Goal: Task Accomplishment & Management: Complete application form

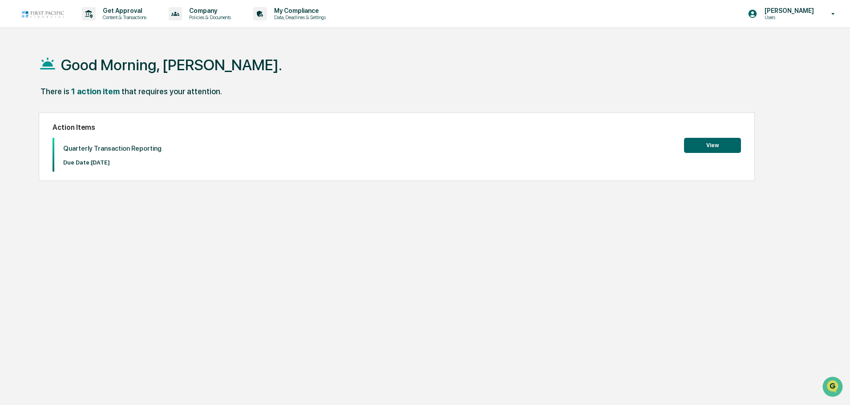
click at [718, 144] on button "View" at bounding box center [712, 145] width 57 height 15
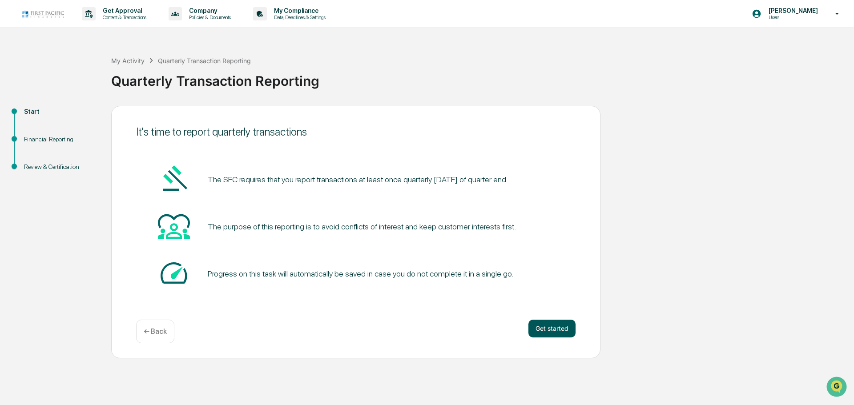
click at [546, 327] on button "Get started" at bounding box center [552, 329] width 47 height 18
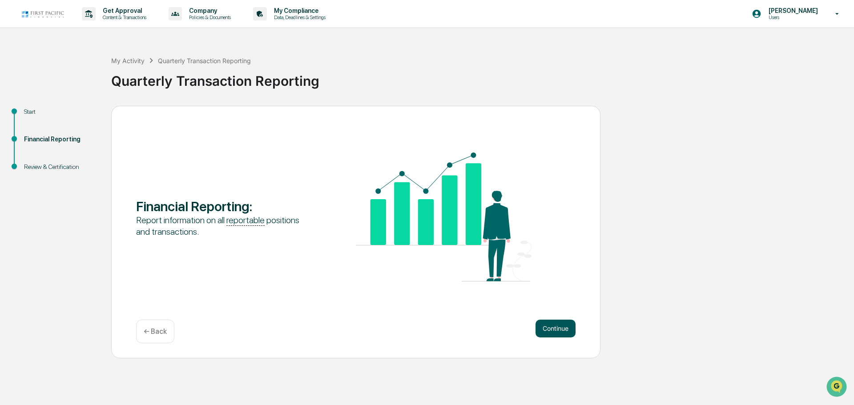
click at [554, 327] on button "Continue" at bounding box center [556, 329] width 40 height 18
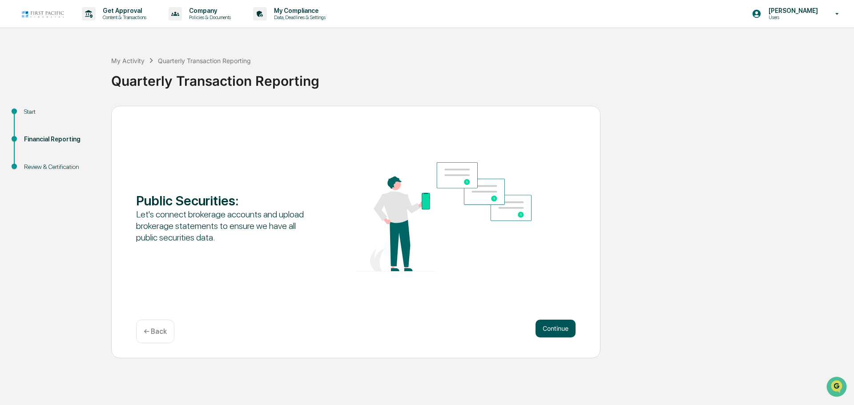
click at [557, 331] on button "Continue" at bounding box center [556, 329] width 40 height 18
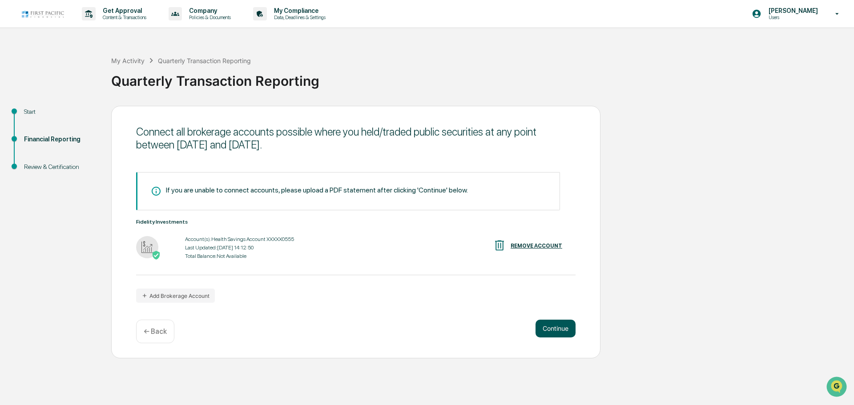
click at [564, 329] on button "Continue" at bounding box center [556, 329] width 40 height 18
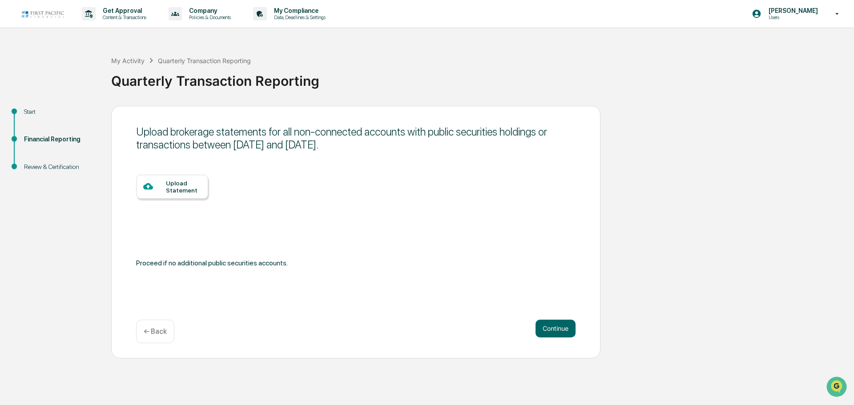
click at [183, 188] on div "Upload Statement" at bounding box center [183, 187] width 35 height 14
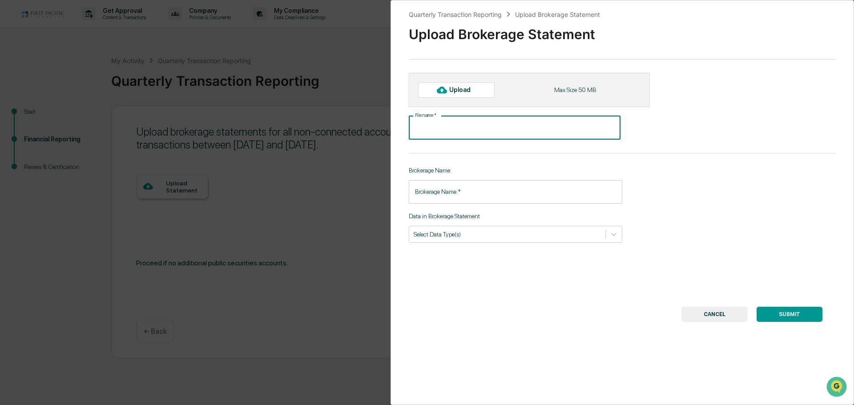
click at [446, 124] on input "File name   *" at bounding box center [515, 128] width 212 height 24
type input "**********"
click at [455, 188] on input "Brokerage Name   *" at bounding box center [516, 192] width 214 height 24
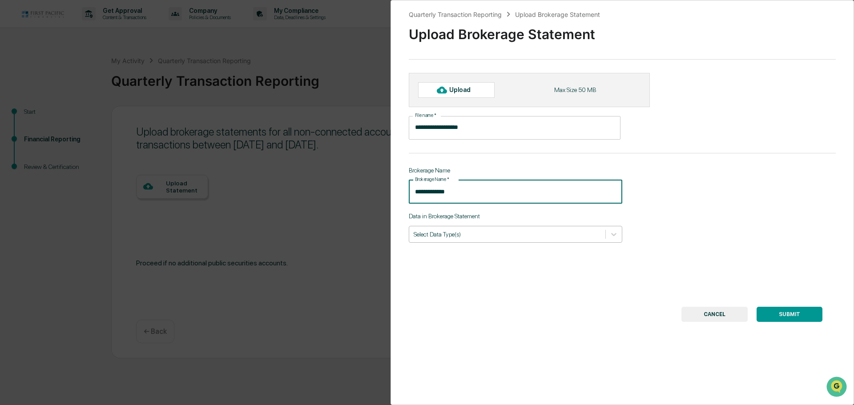
type input "**********"
click at [451, 231] on div at bounding box center [507, 234] width 187 height 8
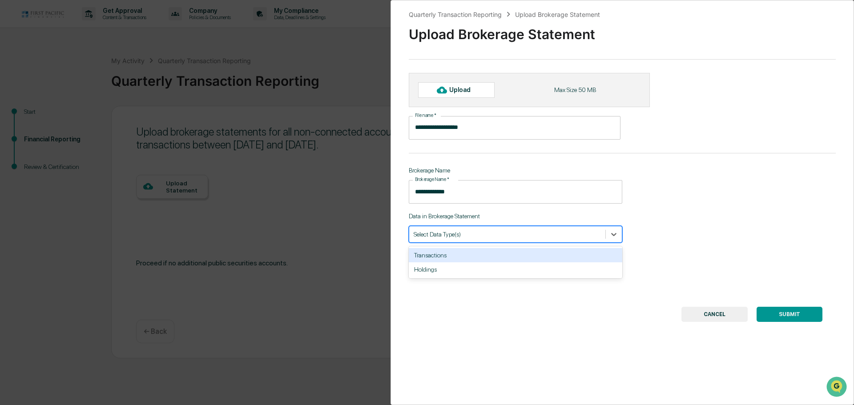
click at [447, 257] on div "Transactions" at bounding box center [516, 255] width 214 height 14
click at [449, 251] on div "Holdings" at bounding box center [516, 255] width 214 height 14
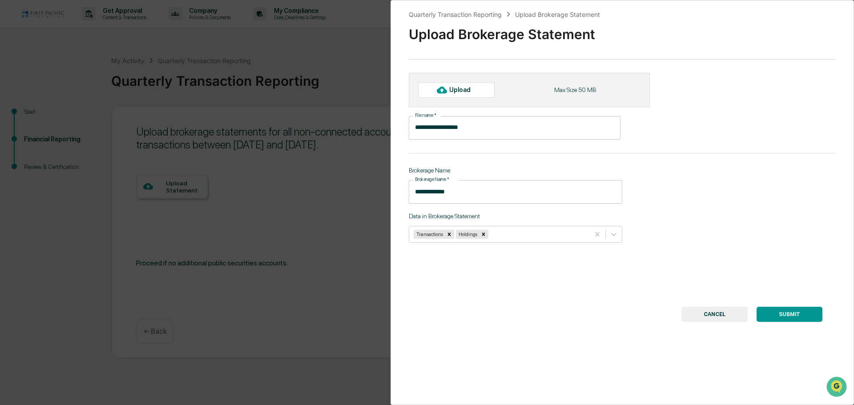
click at [459, 86] on div "Upload" at bounding box center [463, 89] width 29 height 7
type input "**********"
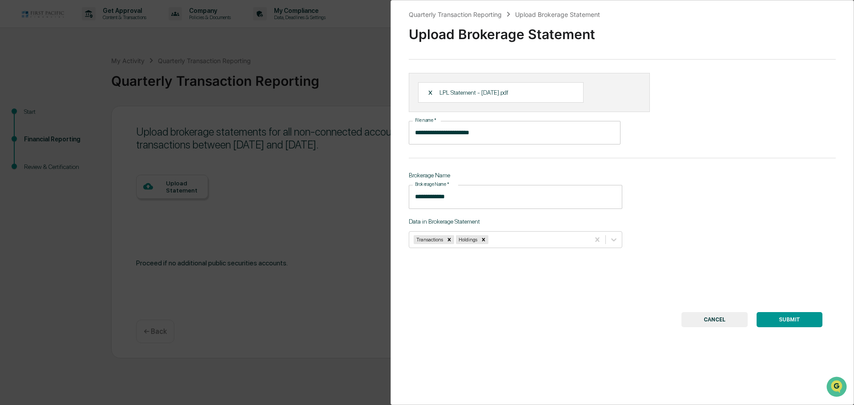
click at [783, 315] on button "SUBMIT" at bounding box center [790, 319] width 66 height 15
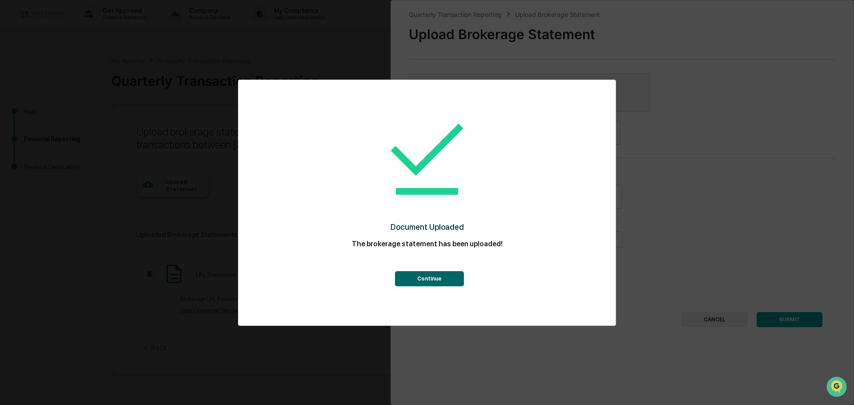
click at [436, 282] on button "Continue" at bounding box center [429, 278] width 69 height 15
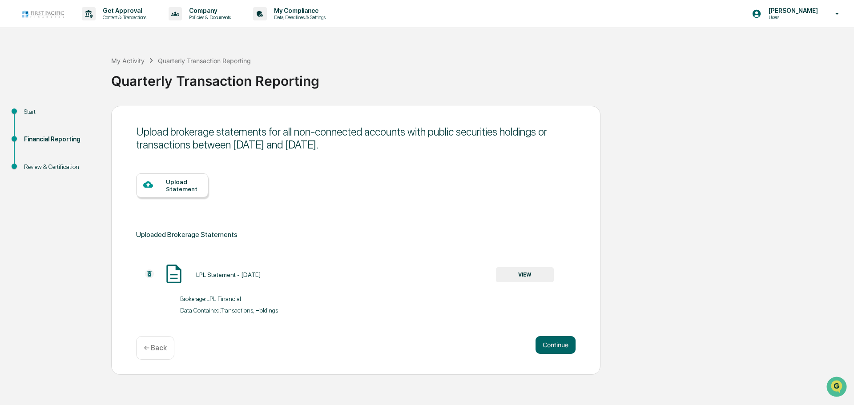
click at [187, 192] on div "Upload Statement" at bounding box center [183, 185] width 35 height 14
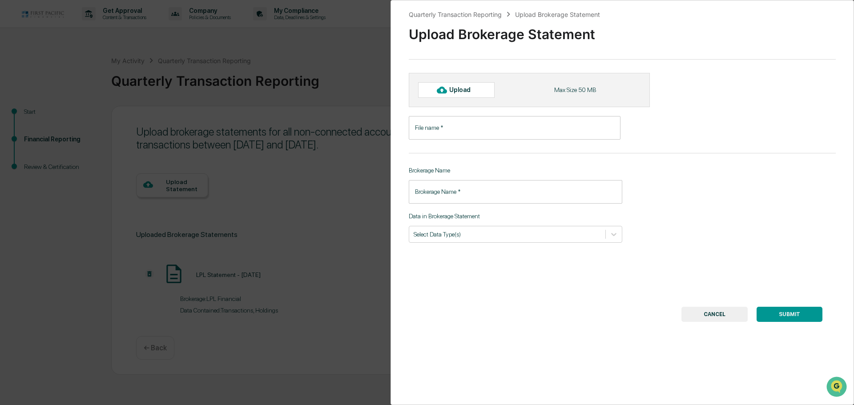
click at [441, 133] on input "File name   *" at bounding box center [515, 128] width 212 height 24
type input "**********"
click at [441, 187] on input "Brokerage Name   *" at bounding box center [516, 192] width 214 height 24
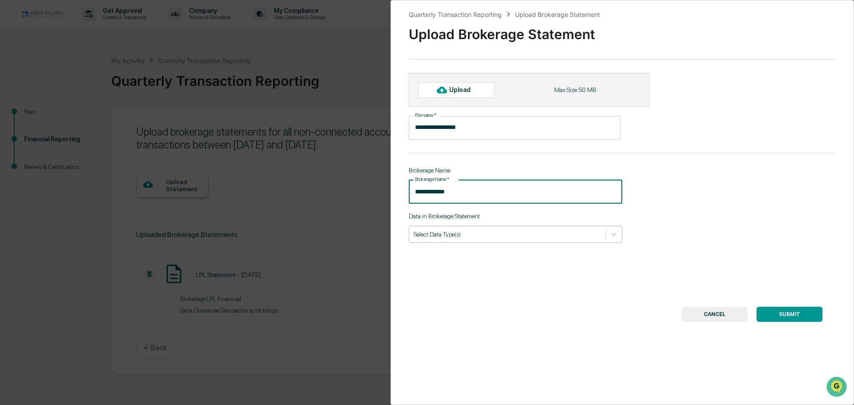
type input "**********"
click at [456, 232] on div at bounding box center [507, 234] width 187 height 8
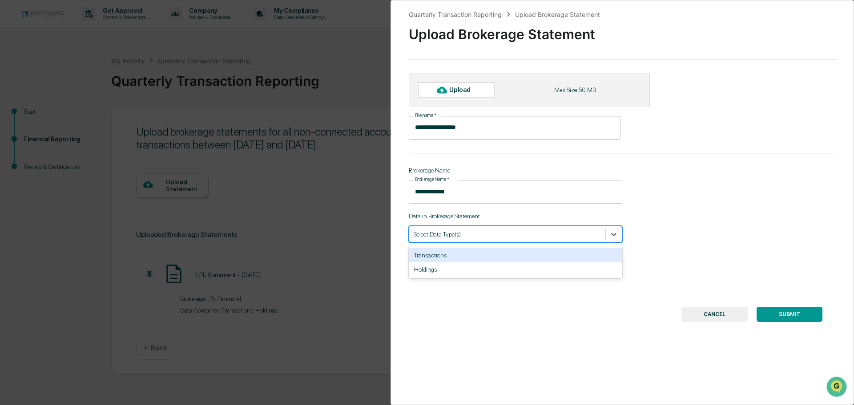
click at [451, 257] on div "Transactions" at bounding box center [516, 255] width 214 height 14
click at [469, 227] on div "Transactions" at bounding box center [516, 234] width 214 height 17
click at [610, 232] on icon at bounding box center [614, 234] width 9 height 9
click at [565, 261] on div "Holdings" at bounding box center [516, 255] width 214 height 14
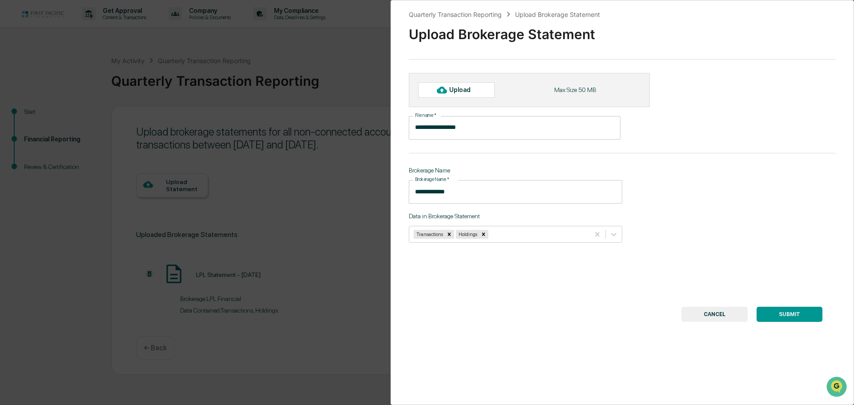
click at [464, 90] on div "Upload" at bounding box center [463, 89] width 29 height 7
type input "**********"
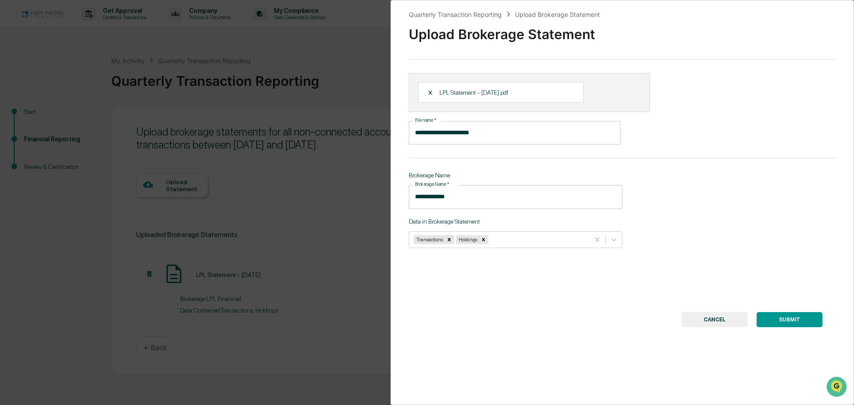
click at [774, 321] on button "SUBMIT" at bounding box center [790, 319] width 66 height 15
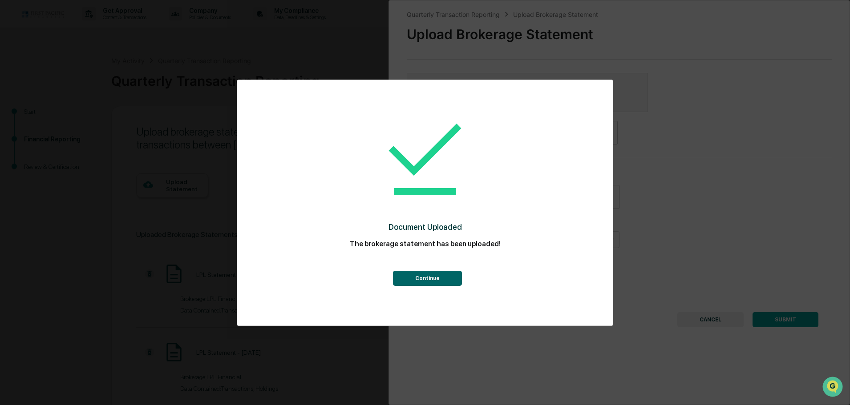
click at [432, 272] on button "Continue" at bounding box center [427, 278] width 69 height 15
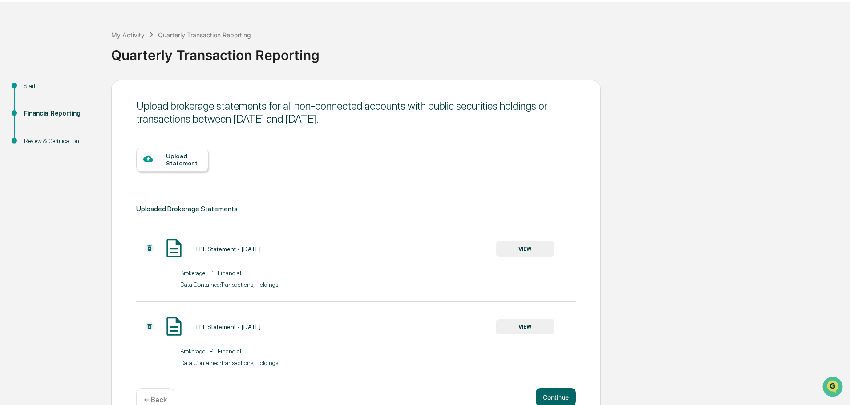
scroll to position [48, 0]
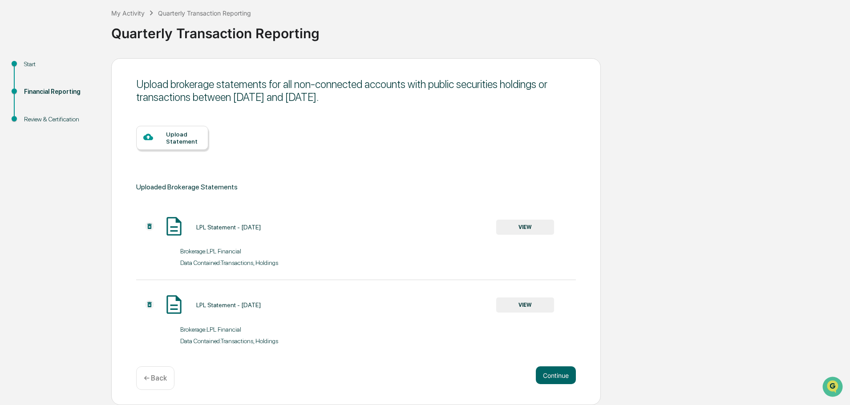
click at [176, 133] on div "Upload Statement" at bounding box center [183, 138] width 35 height 14
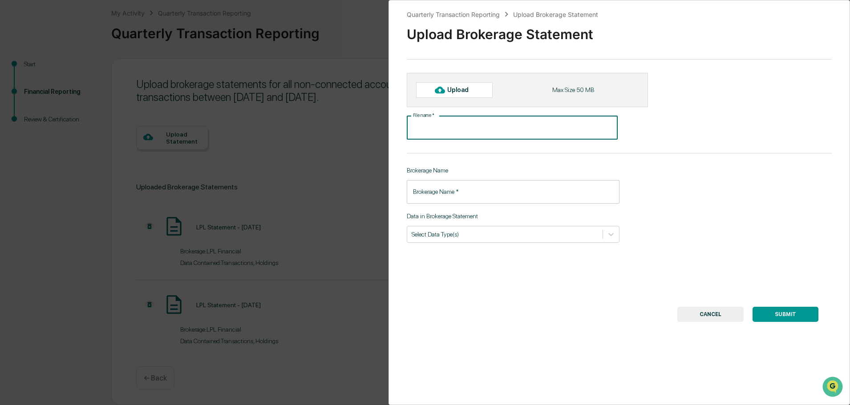
click at [453, 122] on input "File name   *" at bounding box center [512, 128] width 211 height 24
type input "**********"
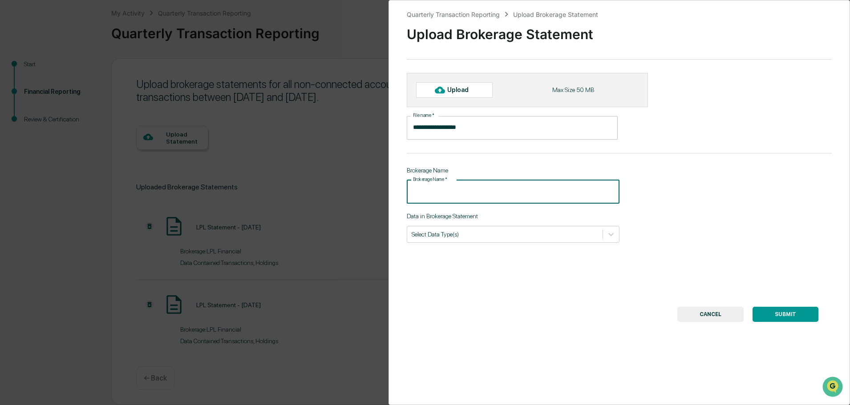
click at [471, 193] on input "Brokerage Name   *" at bounding box center [513, 192] width 213 height 24
type input "**********"
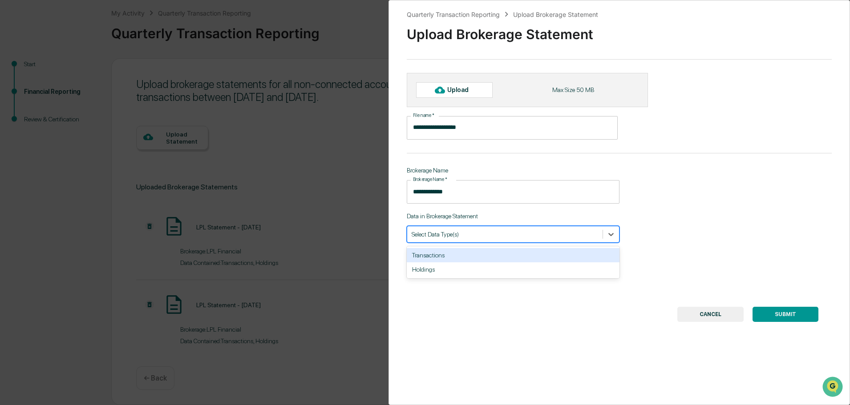
click at [478, 232] on div at bounding box center [505, 234] width 186 height 8
click at [476, 256] on div "Transactions" at bounding box center [513, 255] width 213 height 14
click at [492, 233] on div at bounding box center [518, 234] width 128 height 8
click at [609, 236] on icon at bounding box center [610, 234] width 5 height 3
click at [588, 256] on div "Holdings" at bounding box center [513, 255] width 213 height 14
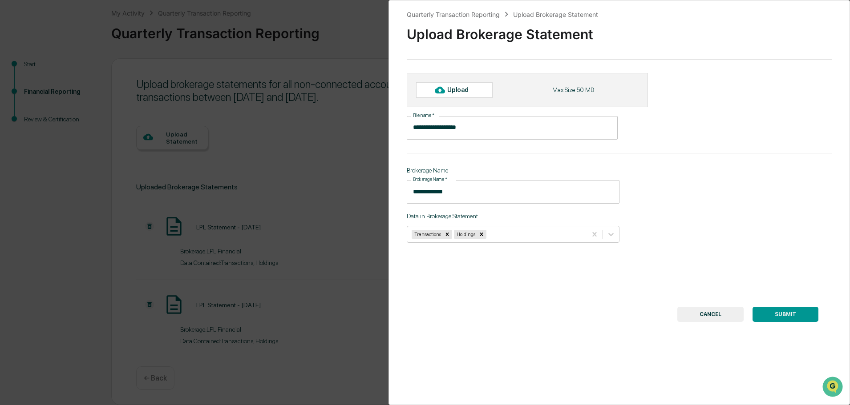
click at [457, 86] on div "Upload" at bounding box center [454, 89] width 77 height 15
type input "**********"
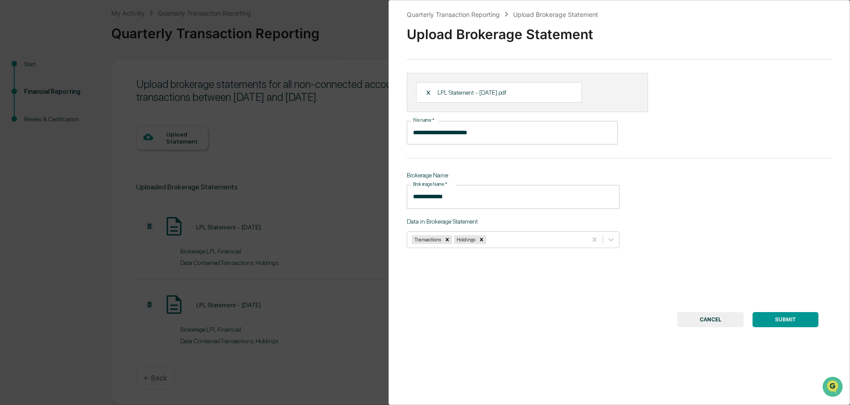
click at [767, 319] on button "SUBMIT" at bounding box center [785, 319] width 66 height 15
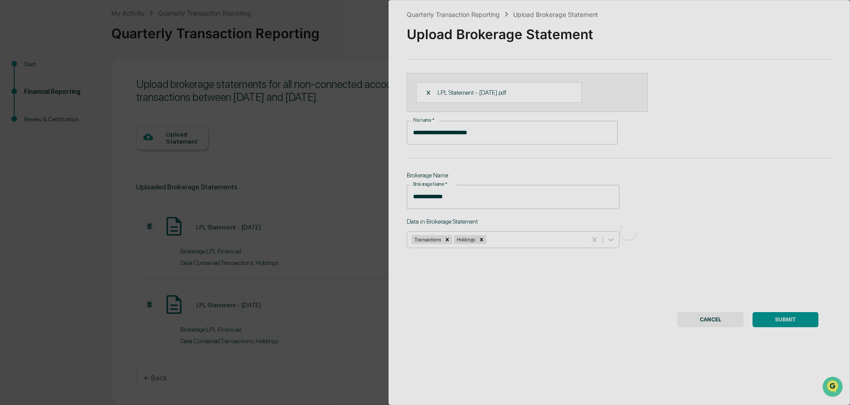
scroll to position [0, 0]
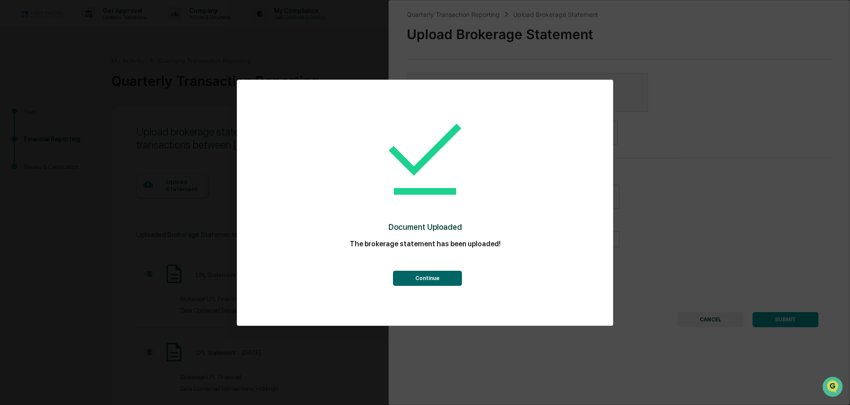
click at [424, 278] on button "Continue" at bounding box center [427, 278] width 69 height 15
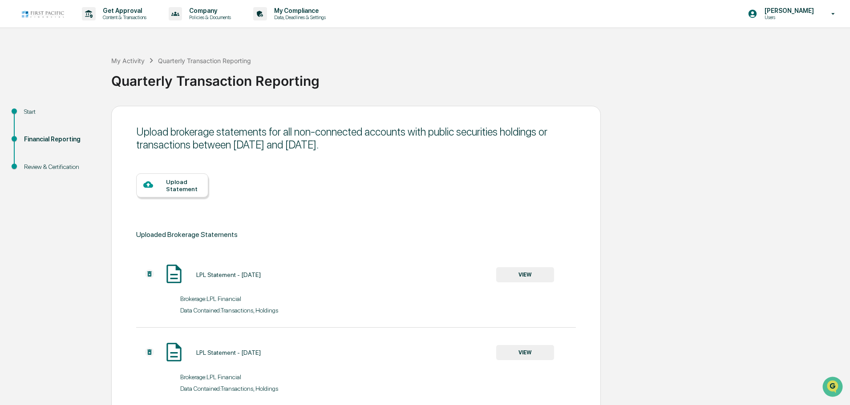
scroll to position [126, 0]
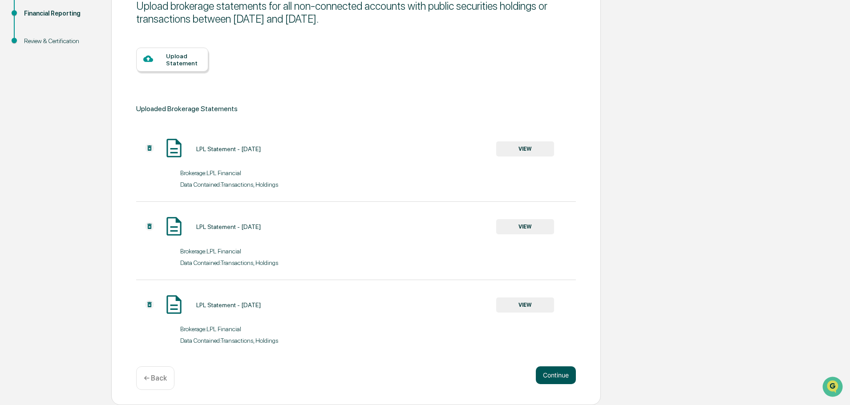
click at [553, 379] on button "Continue" at bounding box center [556, 376] width 40 height 18
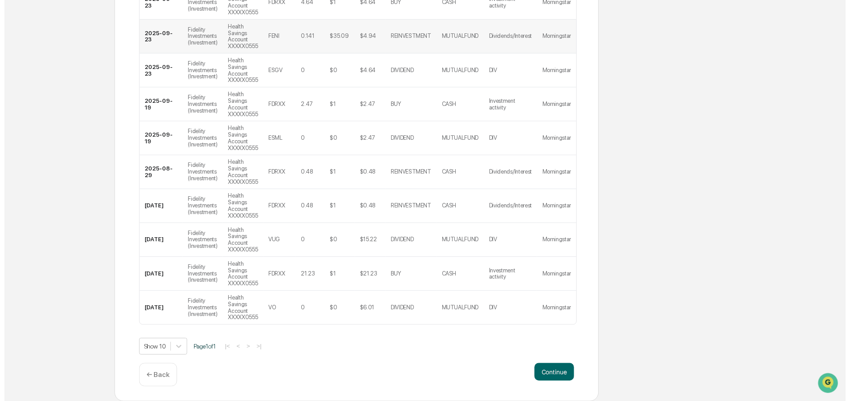
scroll to position [311, 0]
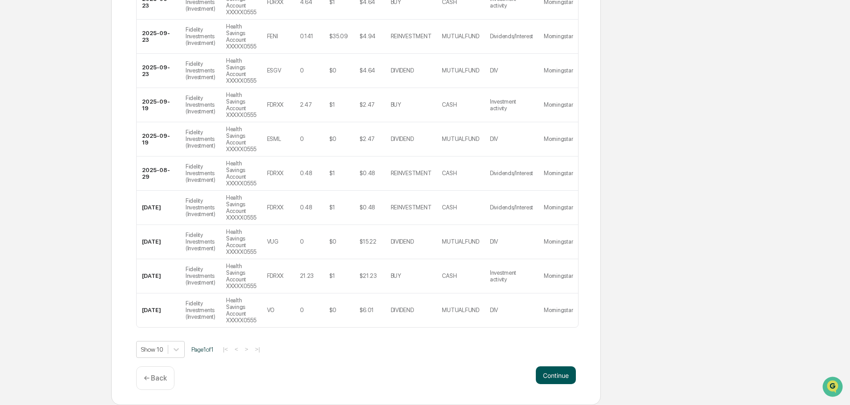
click at [548, 383] on button "Continue" at bounding box center [556, 376] width 40 height 18
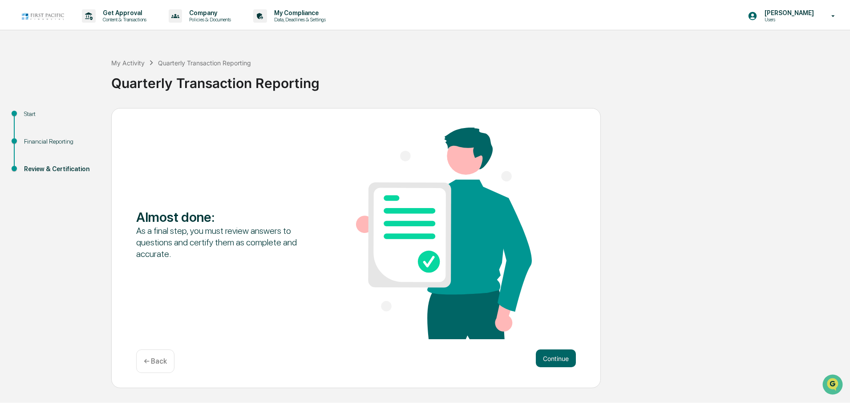
scroll to position [0, 0]
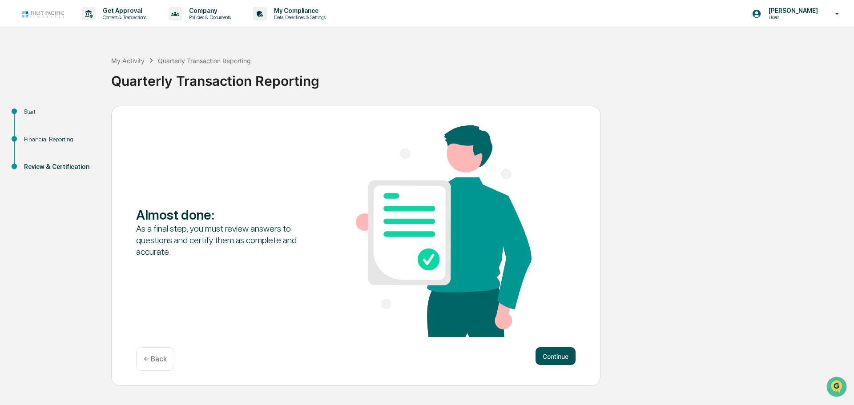
click at [550, 357] on button "Continue" at bounding box center [556, 357] width 40 height 18
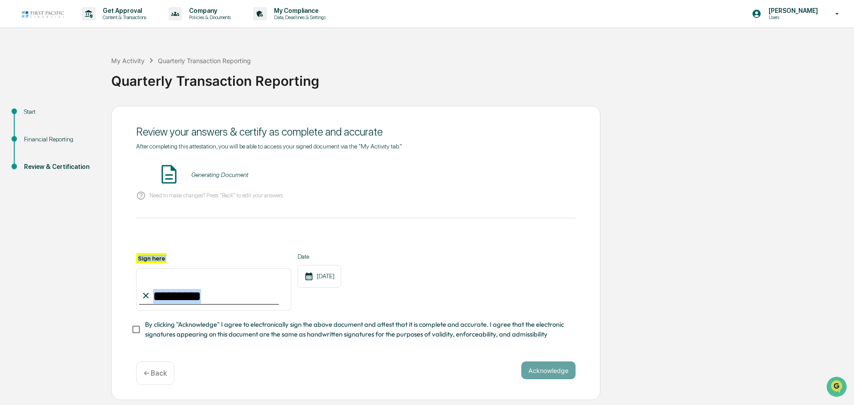
click at [227, 304] on div "Sign here" at bounding box center [213, 282] width 155 height 58
click at [174, 297] on input "Sign here" at bounding box center [213, 289] width 155 height 43
drag, startPoint x: 186, startPoint y: 297, endPoint x: 151, endPoint y: 296, distance: 34.3
click at [151, 296] on input "Sign here" at bounding box center [213, 289] width 155 height 43
type input "**********"
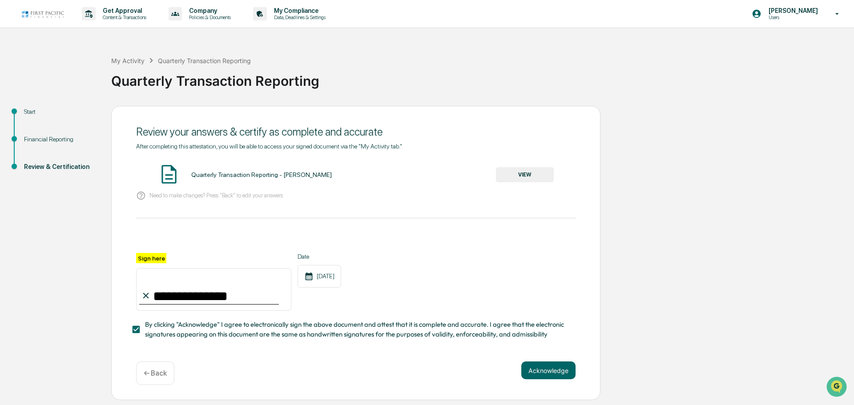
click at [528, 370] on button "Acknowledge" at bounding box center [549, 371] width 54 height 18
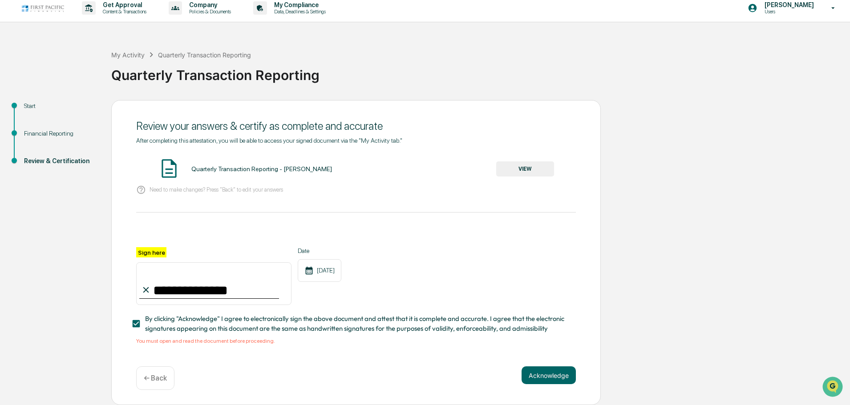
scroll to position [8, 0]
click at [526, 164] on button "VIEW" at bounding box center [525, 169] width 58 height 15
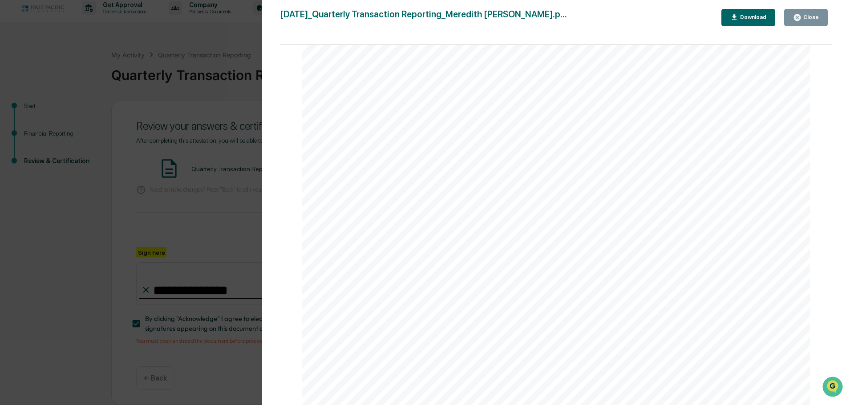
scroll to position [0, 0]
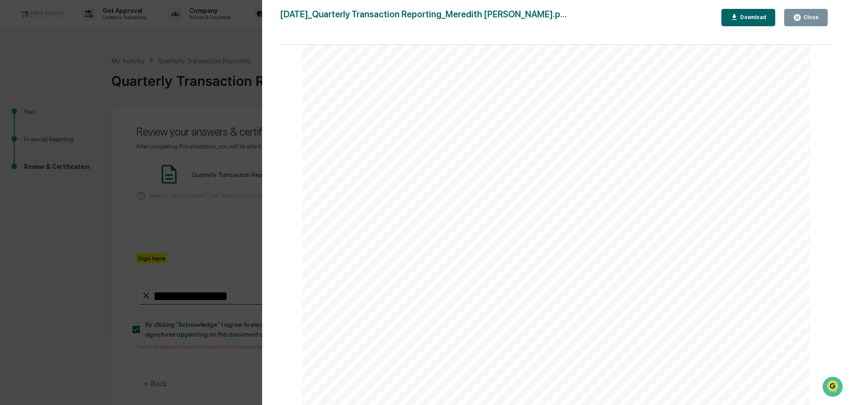
click at [803, 17] on div "Close" at bounding box center [809, 17] width 17 height 6
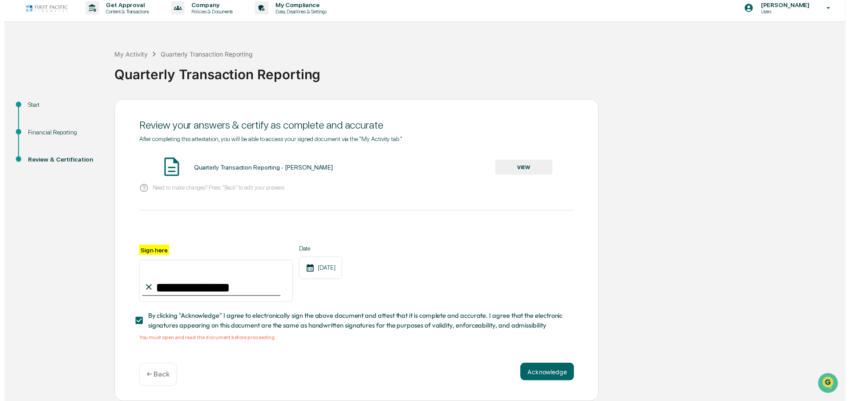
scroll to position [8, 0]
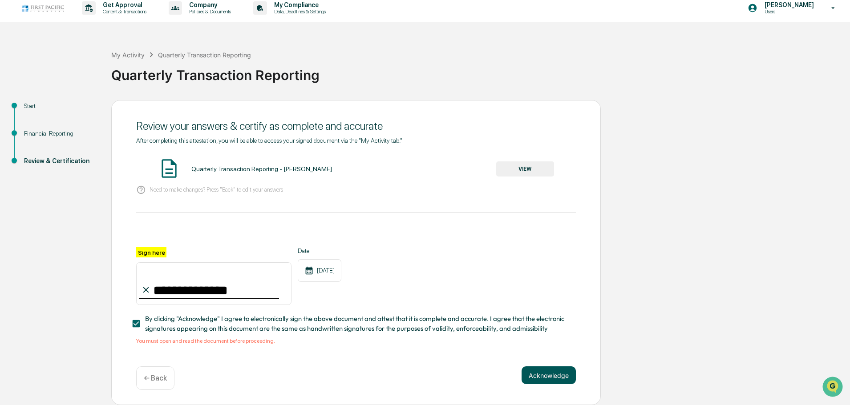
click at [565, 383] on button "Acknowledge" at bounding box center [549, 376] width 54 height 18
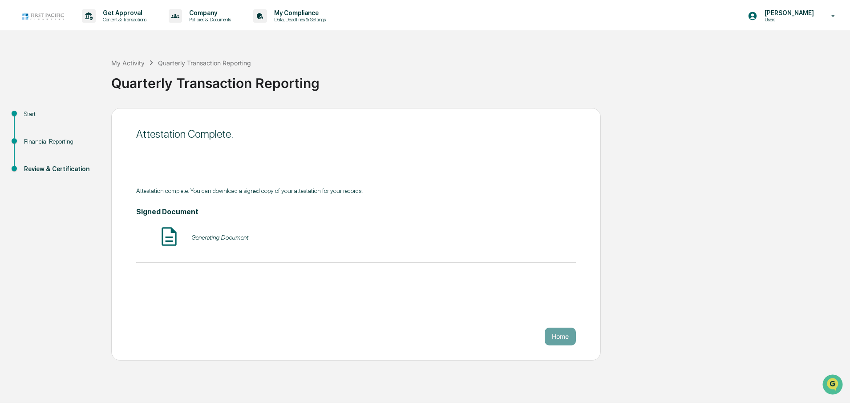
scroll to position [0, 0]
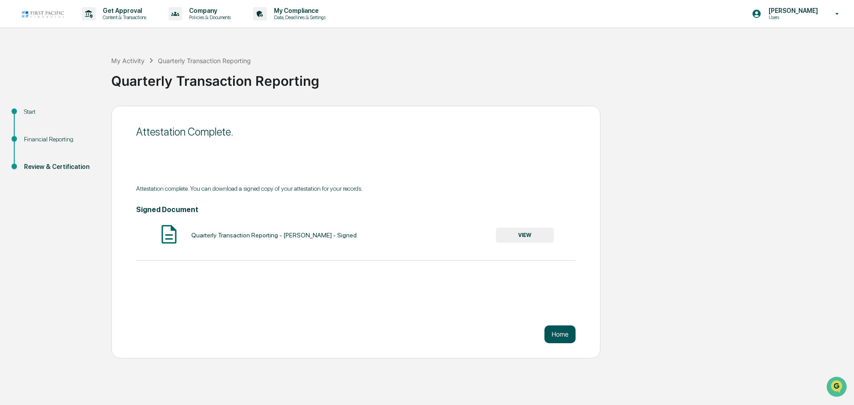
click at [566, 335] on button "Home" at bounding box center [560, 335] width 31 height 18
